Goal: Task Accomplishment & Management: Manage account settings

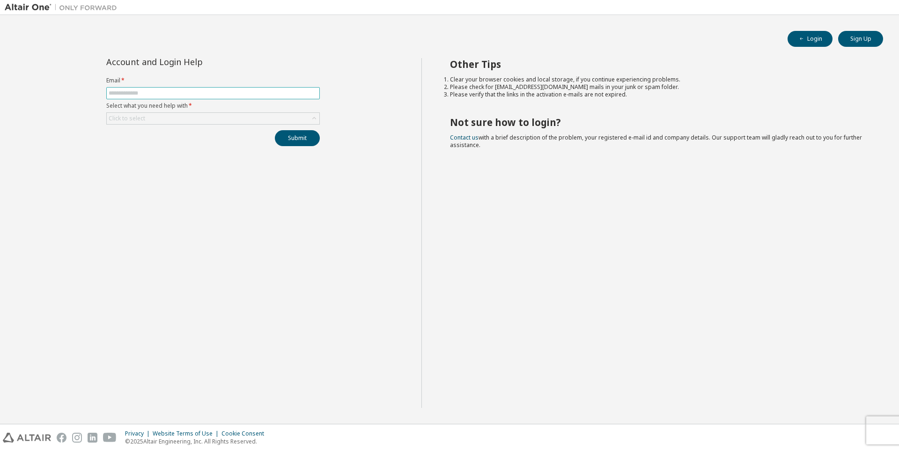
click at [161, 96] on input "text" at bounding box center [213, 92] width 209 height 7
click at [186, 90] on input "text" at bounding box center [213, 92] width 209 height 7
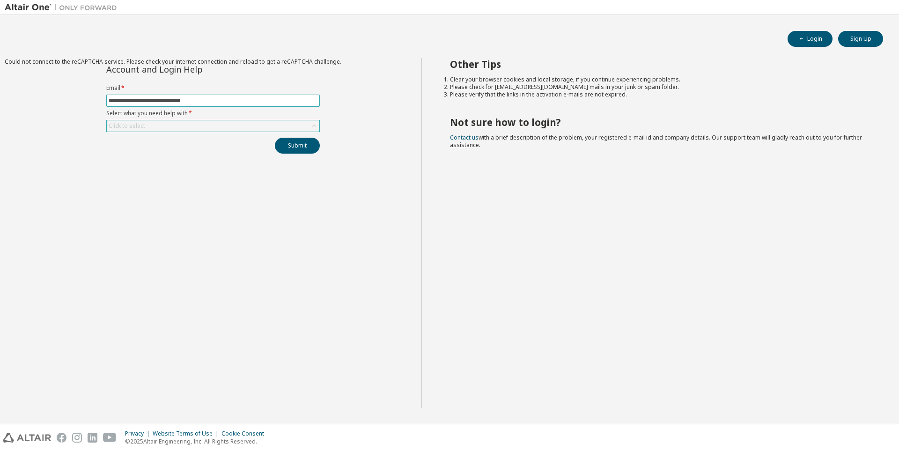
type input "**********"
click at [211, 122] on div "Click to select" at bounding box center [213, 125] width 213 height 11
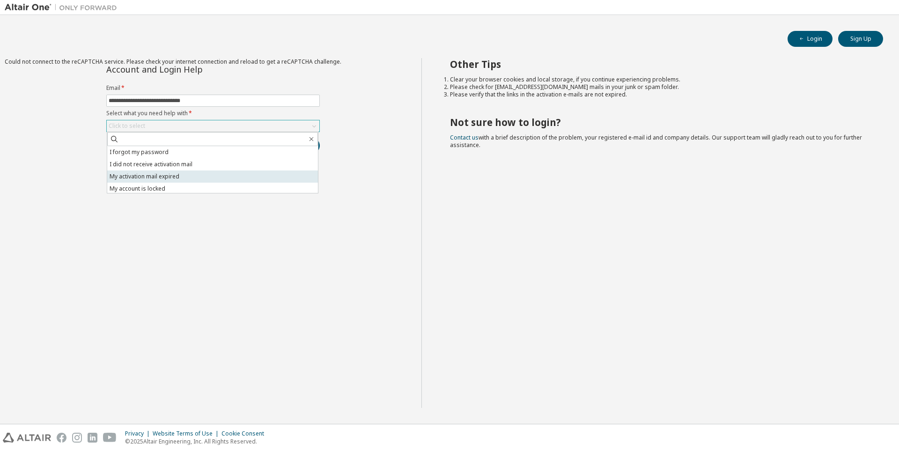
click at [172, 174] on li "My activation mail expired" at bounding box center [212, 176] width 211 height 12
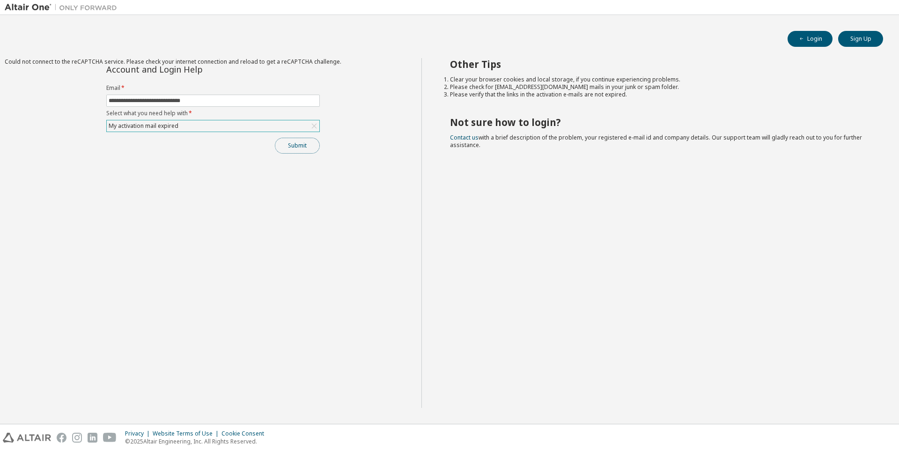
click at [292, 147] on button "Submit" at bounding box center [297, 146] width 45 height 16
click at [170, 123] on div "My activation mail expired" at bounding box center [143, 126] width 73 height 10
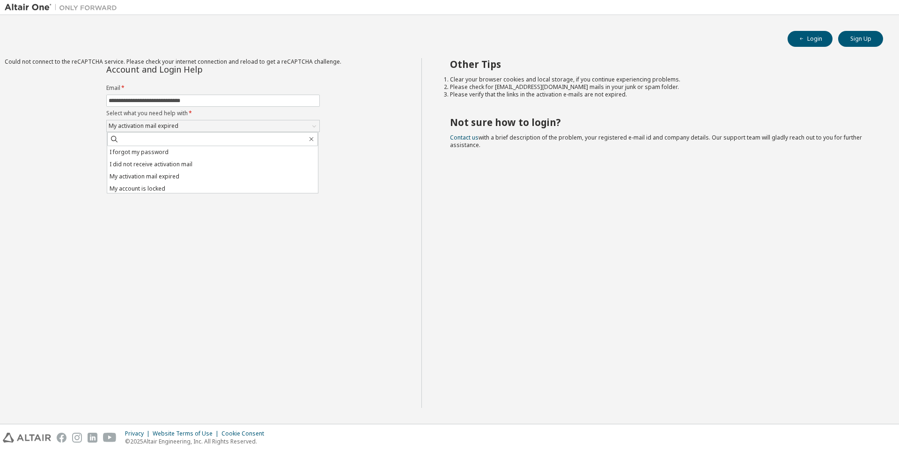
click at [154, 166] on li "I did not receive activation mail" at bounding box center [212, 164] width 211 height 12
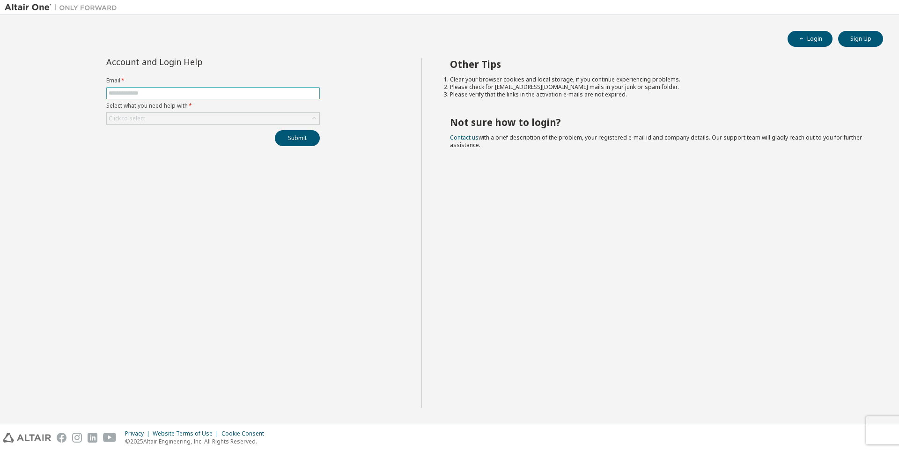
click at [167, 95] on input "text" at bounding box center [213, 92] width 209 height 7
type input "**********"
click at [175, 119] on div "Click to select" at bounding box center [213, 118] width 213 height 11
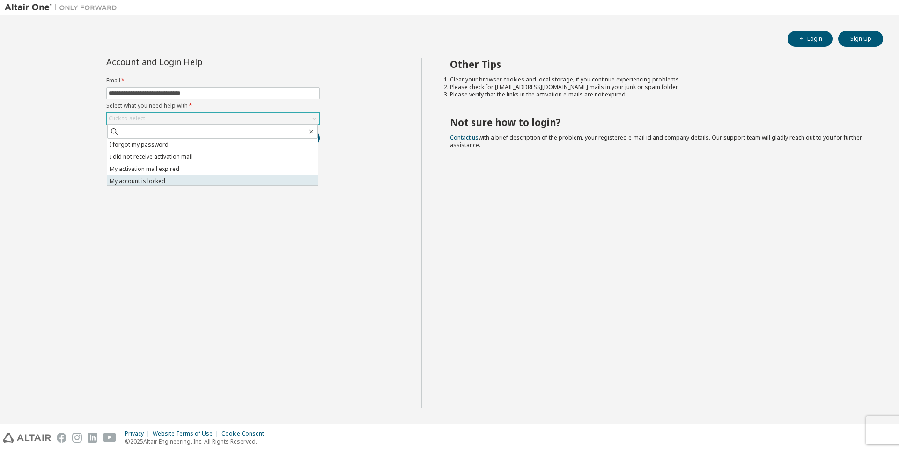
click at [161, 182] on li "My account is locked" at bounding box center [212, 181] width 211 height 12
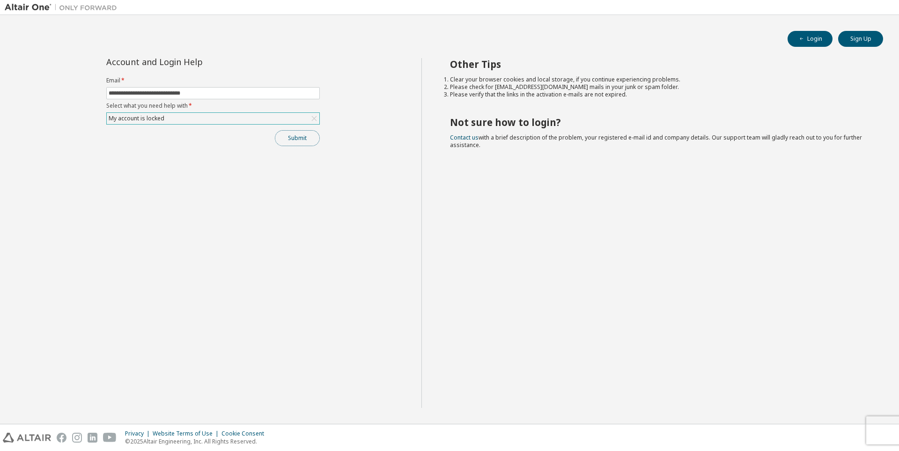
click at [292, 142] on button "Submit" at bounding box center [297, 138] width 45 height 16
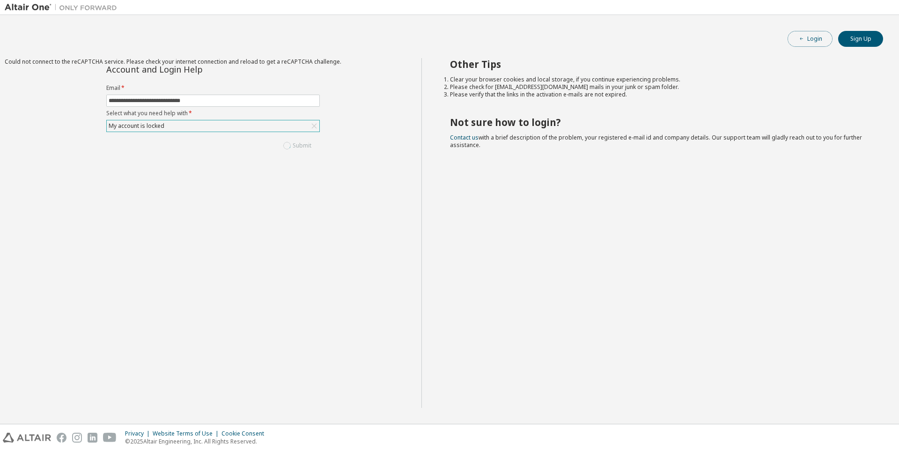
click at [806, 39] on button "Login" at bounding box center [810, 39] width 45 height 16
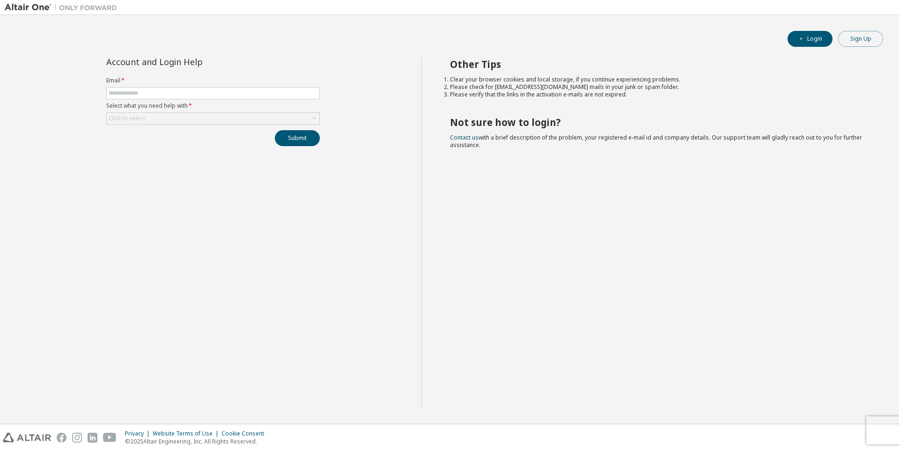
click at [863, 39] on button "Sign Up" at bounding box center [860, 39] width 45 height 16
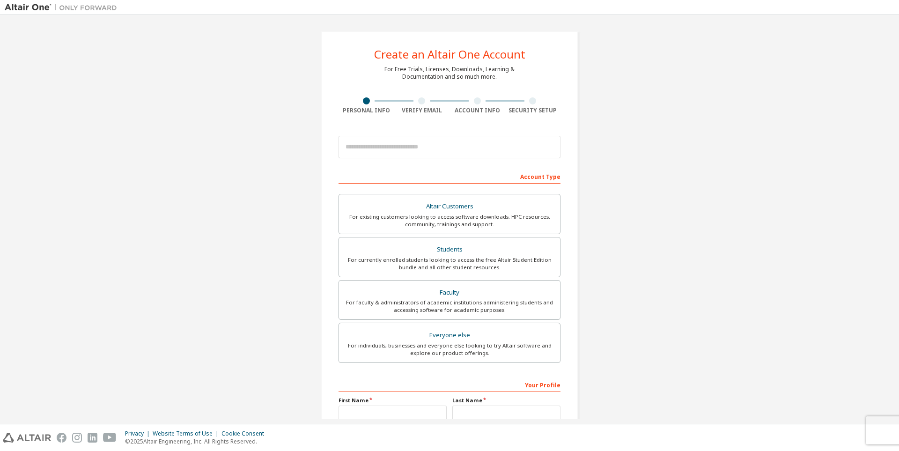
scroll to position [47, 0]
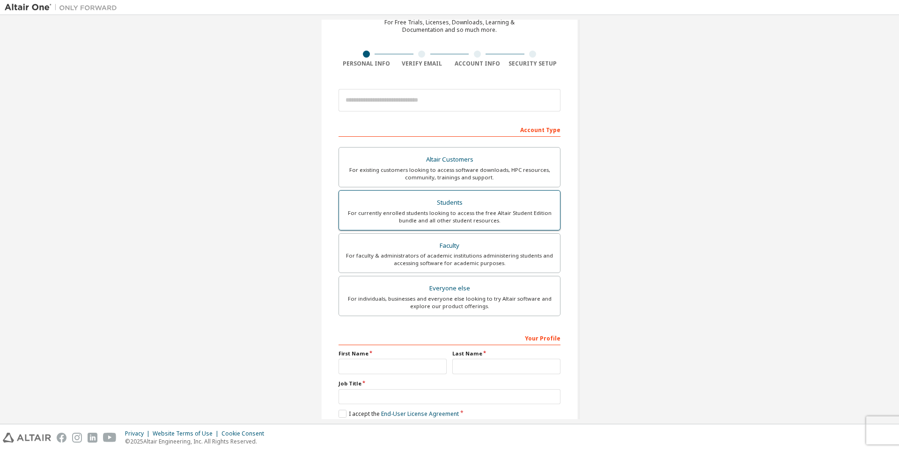
click at [474, 201] on div "Students" at bounding box center [450, 202] width 210 height 13
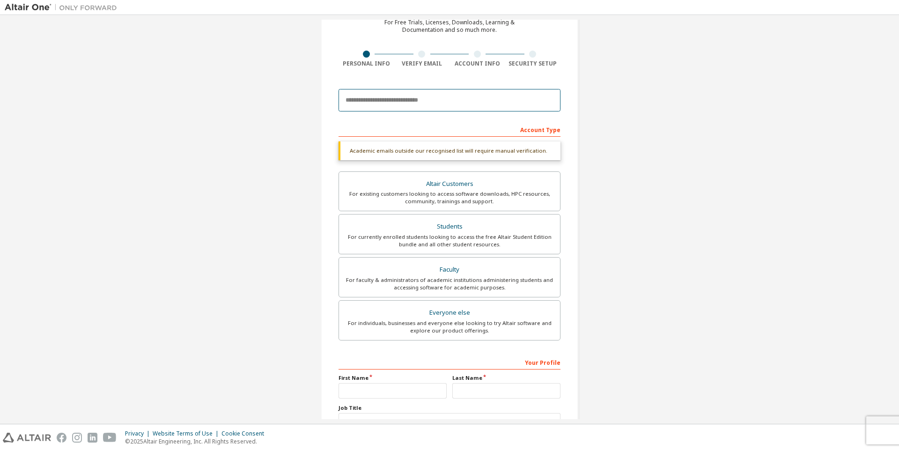
click at [452, 104] on input "email" at bounding box center [450, 100] width 222 height 22
type input "**********"
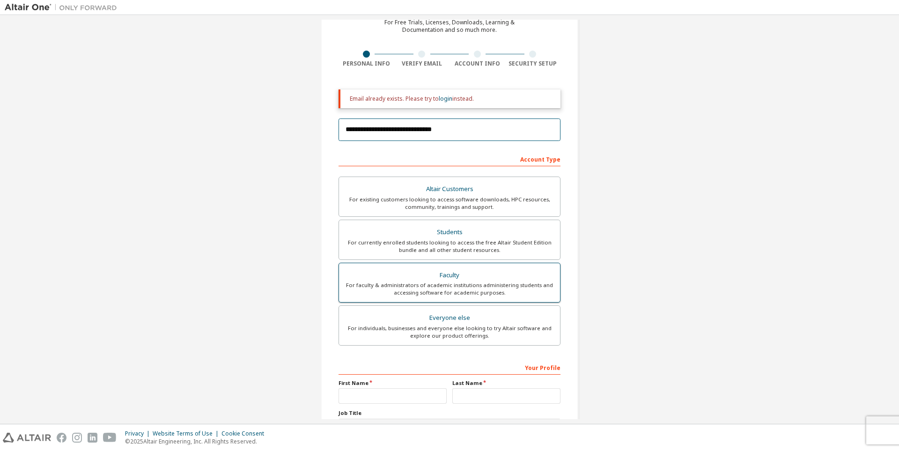
scroll to position [124, 0]
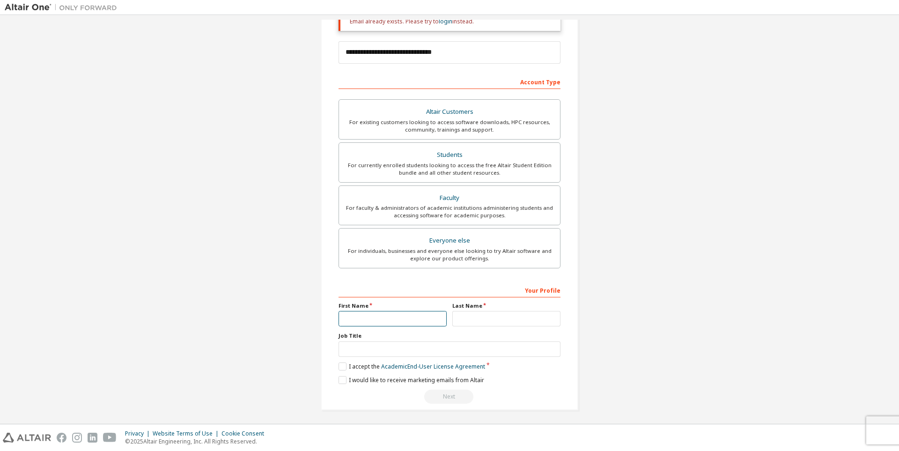
click at [373, 318] on input "text" at bounding box center [393, 318] width 108 height 15
type input "*****"
click at [485, 319] on input "text" at bounding box center [506, 318] width 108 height 15
type input "*****"
click at [395, 351] on input "text" at bounding box center [450, 348] width 222 height 15
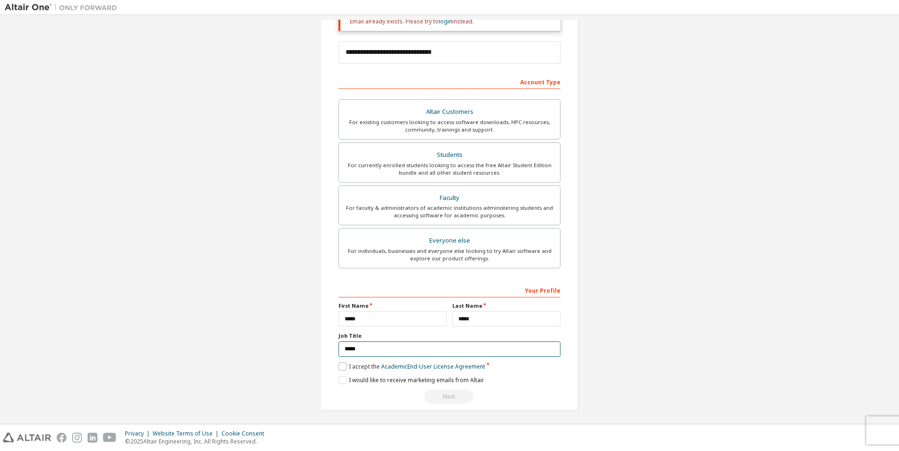
type input "*****"
click at [341, 362] on label "I accept the Academic End-User License Agreement" at bounding box center [412, 366] width 147 height 8
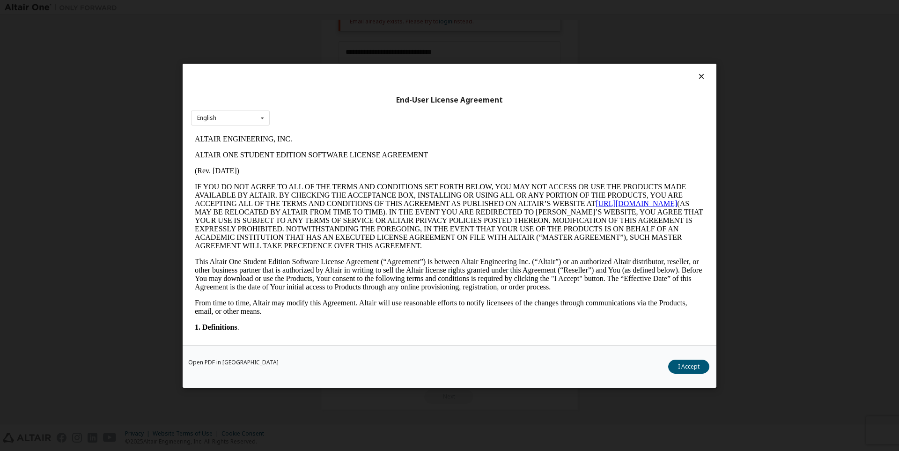
scroll to position [0, 0]
click at [700, 79] on icon at bounding box center [702, 76] width 10 height 8
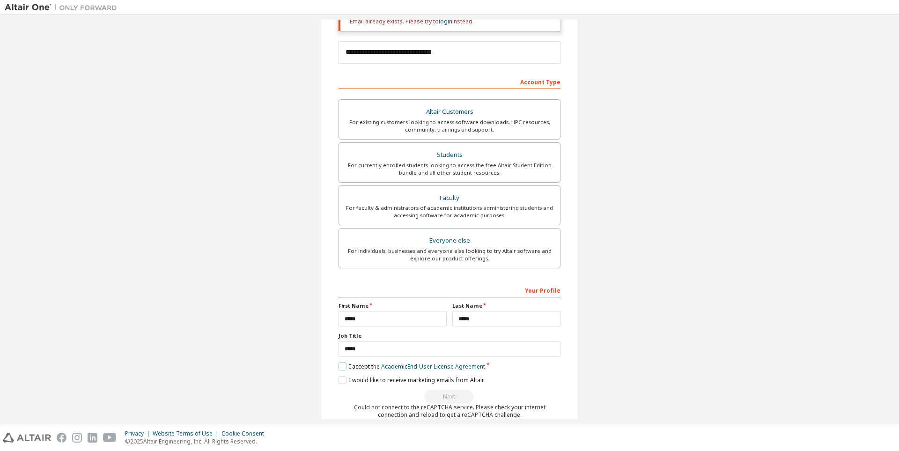
click at [339, 362] on label "I accept the Academic End-User License Agreement" at bounding box center [412, 366] width 147 height 8
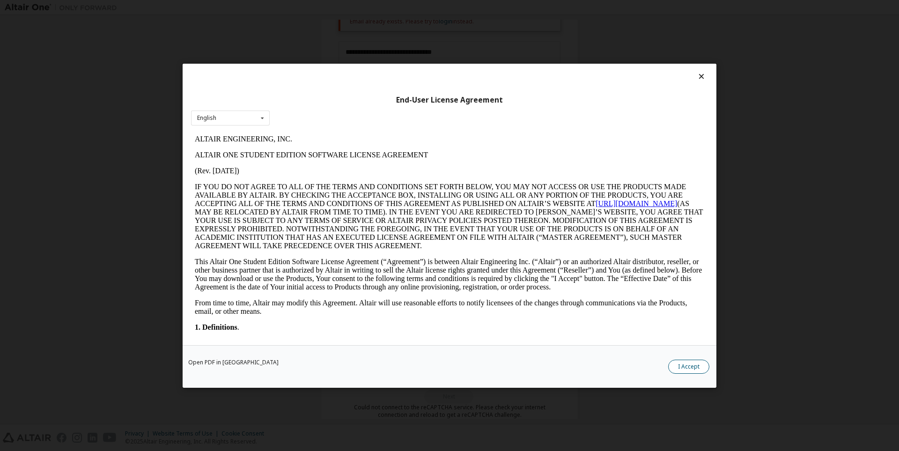
click at [682, 363] on button "I Accept" at bounding box center [688, 366] width 41 height 14
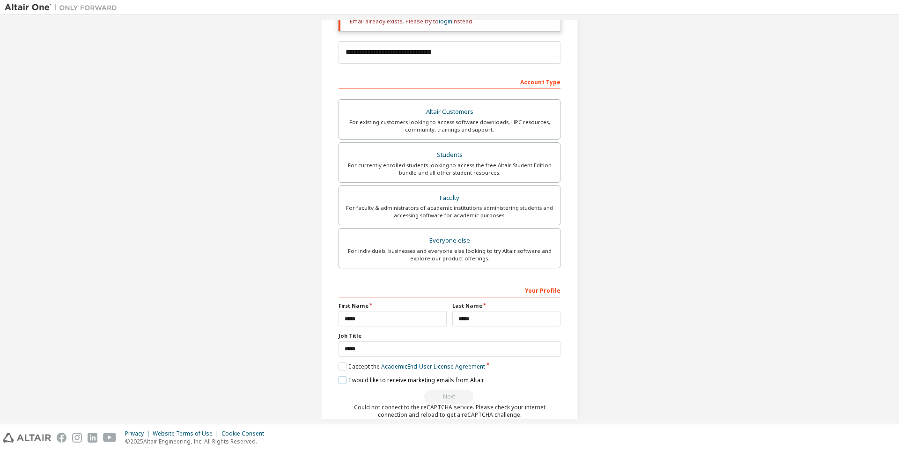
click at [339, 376] on label "I would like to receive marketing emails from Altair" at bounding box center [412, 380] width 146 height 8
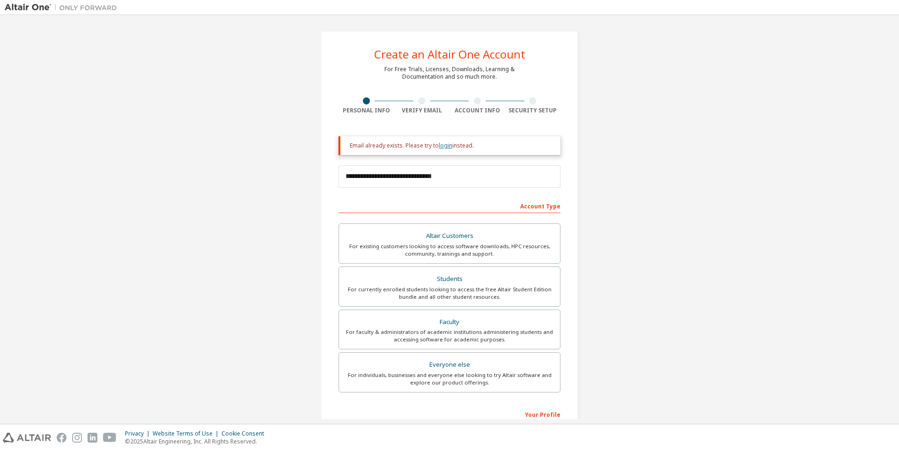
click at [446, 145] on link "login" at bounding box center [446, 145] width 14 height 8
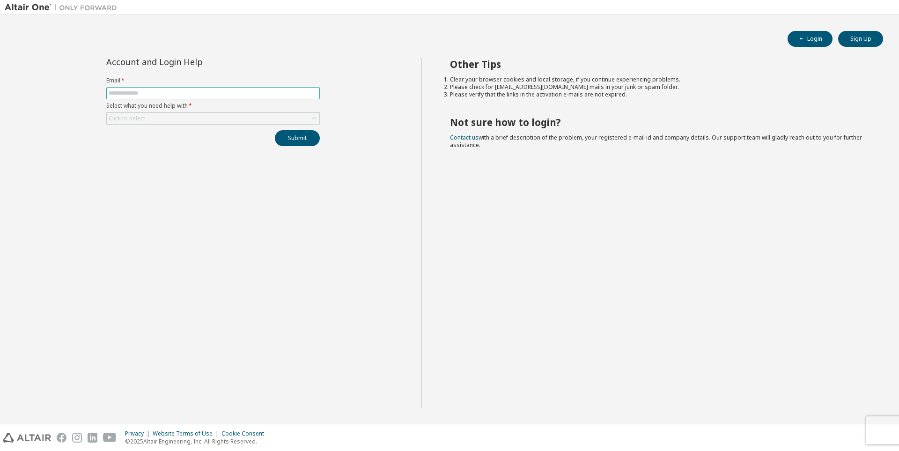
click at [154, 95] on input "text" at bounding box center [213, 92] width 209 height 7
type input "**********"
click at [159, 120] on div "Click to select" at bounding box center [213, 118] width 213 height 11
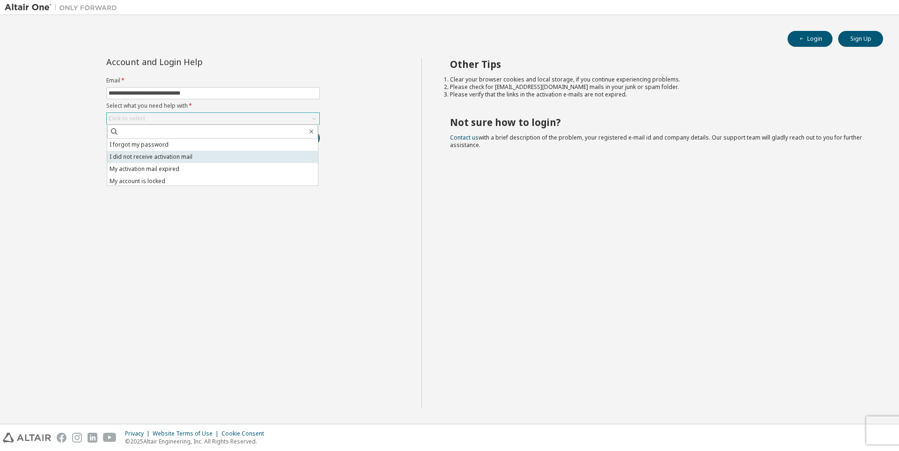
click at [153, 157] on li "I did not receive activation mail" at bounding box center [212, 157] width 211 height 12
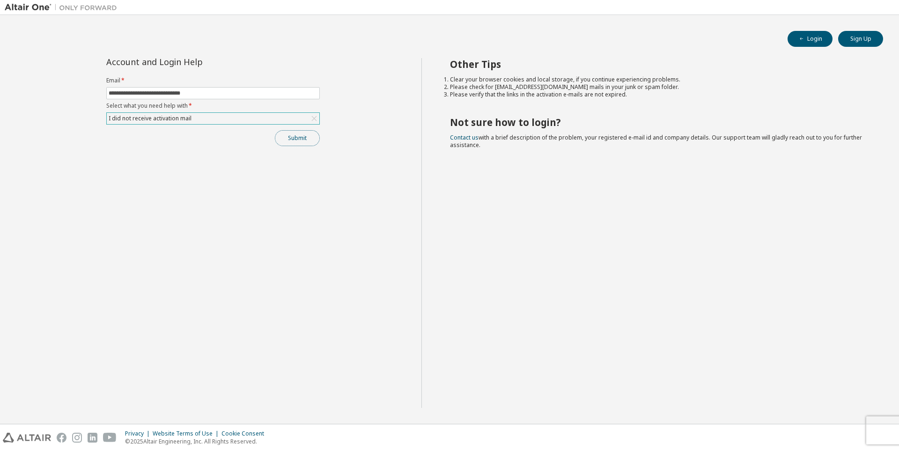
click at [302, 140] on button "Submit" at bounding box center [297, 138] width 45 height 16
click at [154, 93] on input "text" at bounding box center [213, 92] width 209 height 7
type input "**********"
click at [144, 121] on div "Click to select" at bounding box center [127, 118] width 37 height 7
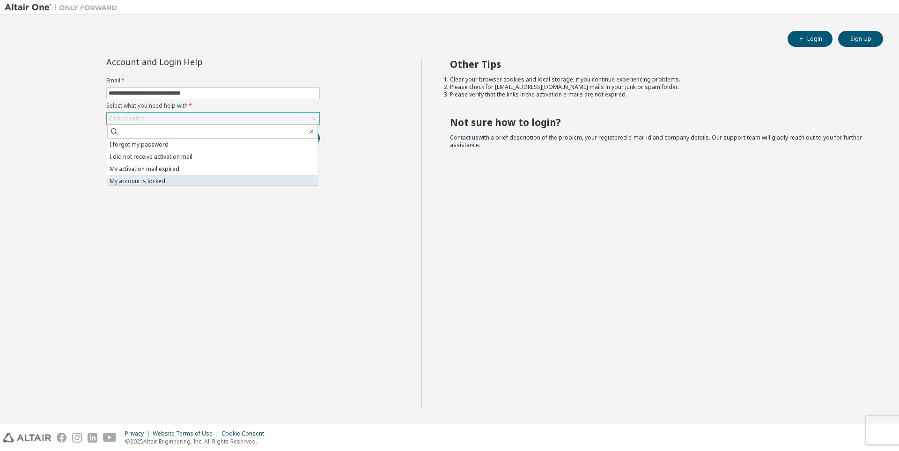
click at [147, 183] on li "My account is locked" at bounding box center [212, 181] width 211 height 12
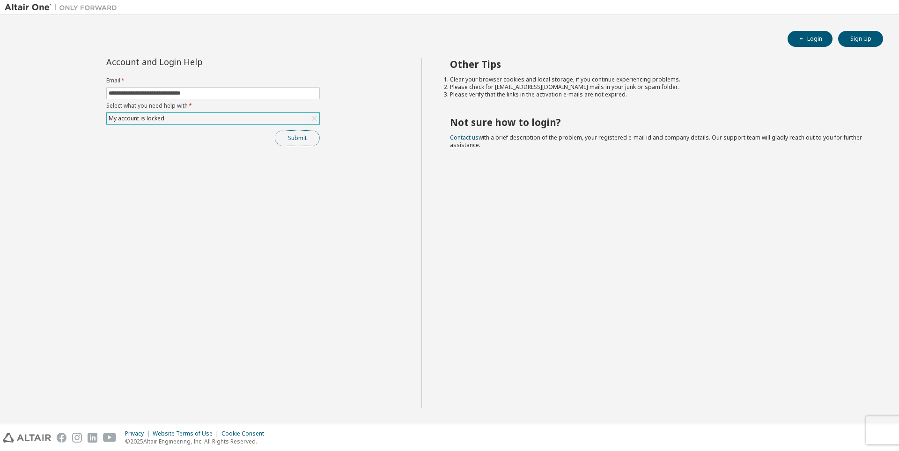
click at [304, 135] on button "Submit" at bounding box center [297, 138] width 45 height 16
click at [127, 62] on div "Could not connect to the reCAPTCHA service. Please check your internet connecti…" at bounding box center [213, 61] width 417 height 7
click at [230, 63] on div "Could not connect to the reCAPTCHA service. Please check your internet connecti…" at bounding box center [213, 61] width 417 height 7
click at [185, 72] on div "Account and Login Help" at bounding box center [191, 69] width 171 height 7
click at [317, 124] on icon at bounding box center [314, 125] width 9 height 9
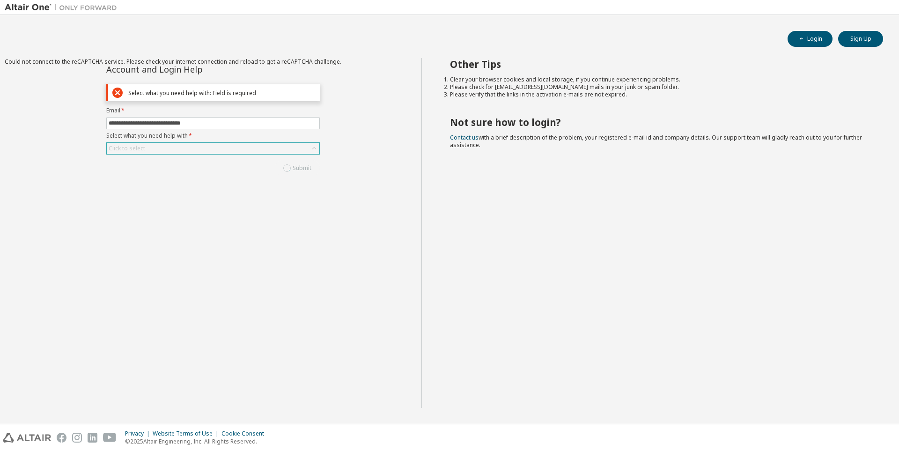
click at [174, 146] on div "Click to select" at bounding box center [213, 148] width 213 height 11
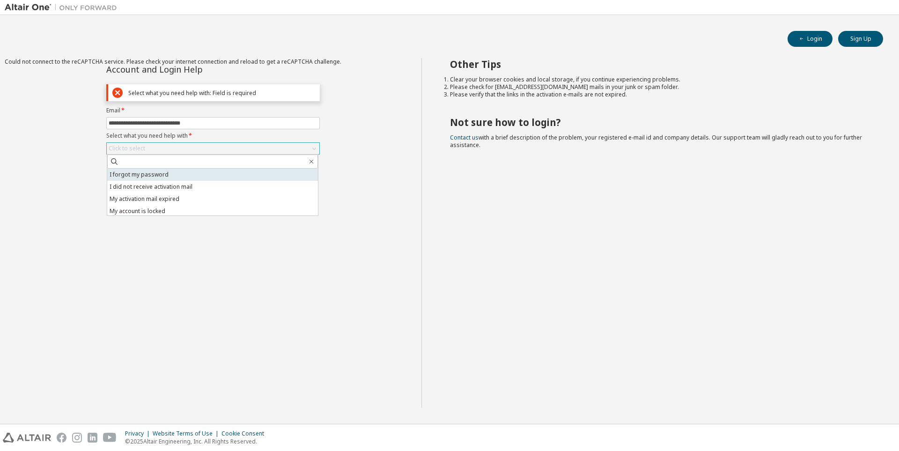
click at [155, 177] on li "I forgot my password" at bounding box center [212, 175] width 211 height 12
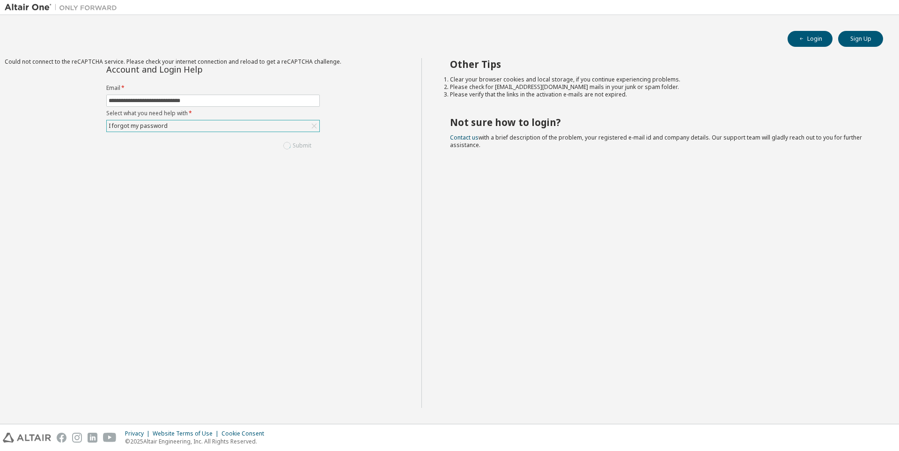
click at [335, 278] on div "**********" at bounding box center [213, 233] width 417 height 350
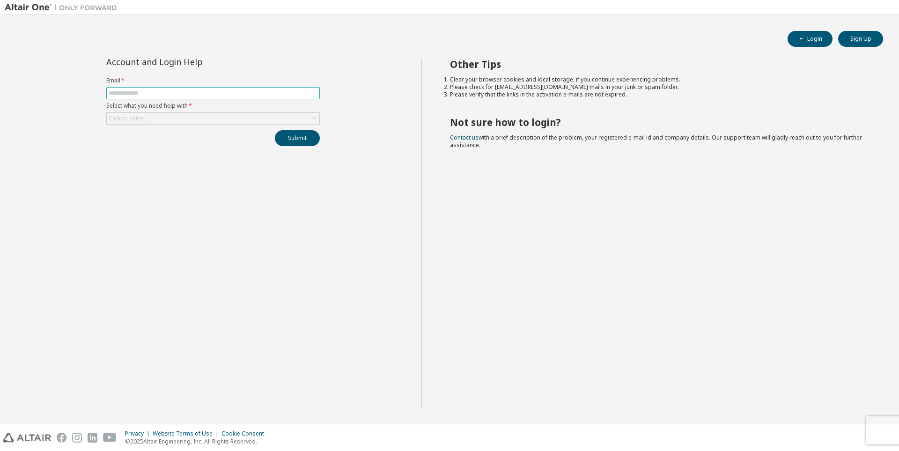
click at [181, 94] on input "text" at bounding box center [213, 92] width 209 height 7
type input "**********"
click at [180, 118] on div "Click to select" at bounding box center [213, 118] width 213 height 11
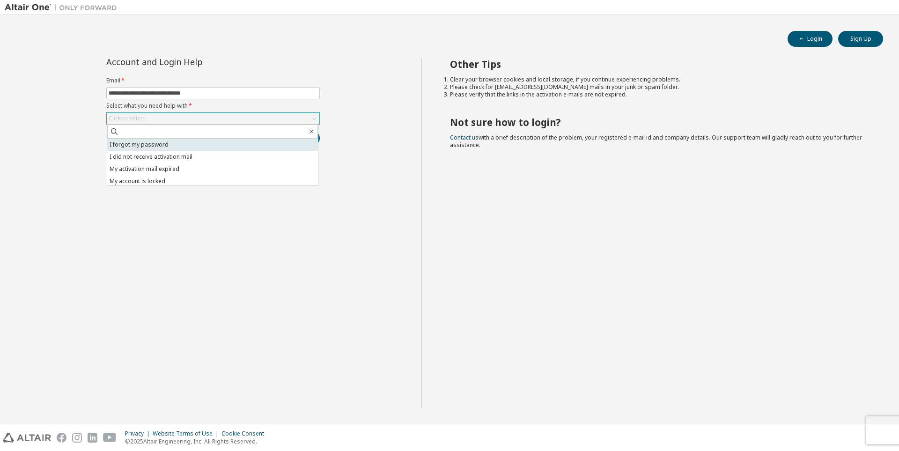
click at [163, 147] on li "I forgot my password" at bounding box center [212, 145] width 211 height 12
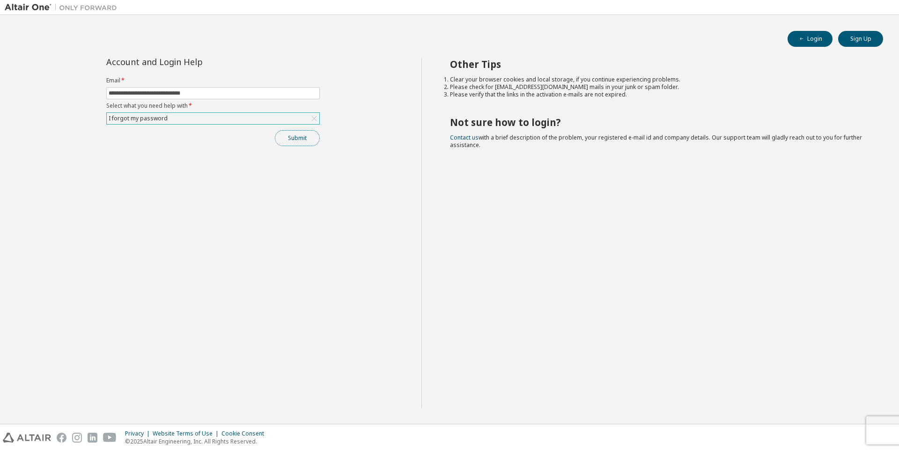
click at [298, 141] on button "Submit" at bounding box center [297, 138] width 45 height 16
